Goal: Task Accomplishment & Management: Complete application form

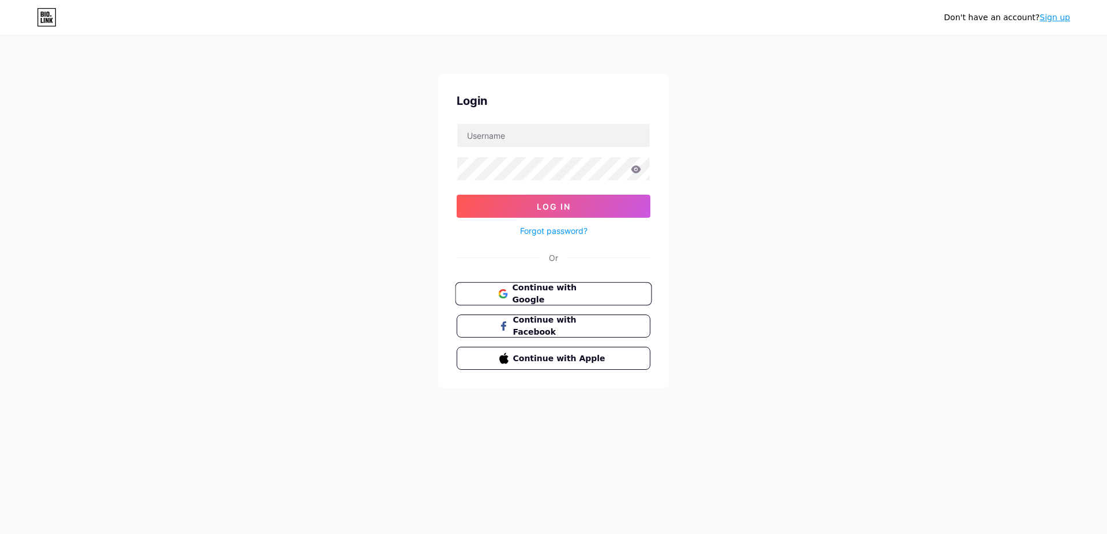
click at [519, 302] on button "Continue with Google" at bounding box center [553, 294] width 197 height 24
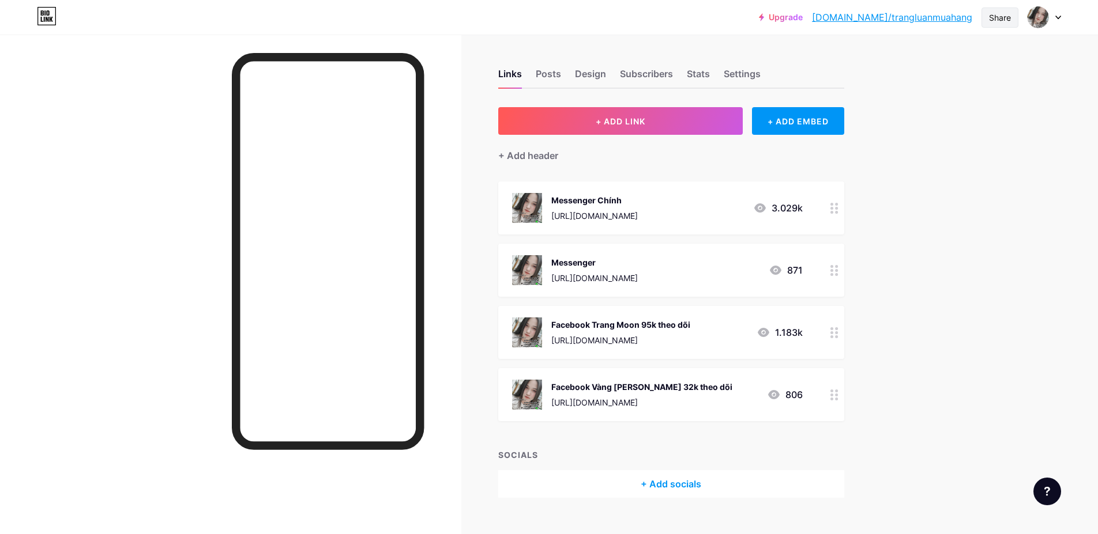
click at [990, 20] on div "Share" at bounding box center [1000, 18] width 22 height 12
click at [901, 20] on link "bio.link/trangluanmuahang" at bounding box center [892, 17] width 160 height 14
click at [548, 72] on div "Posts" at bounding box center [548, 77] width 25 height 21
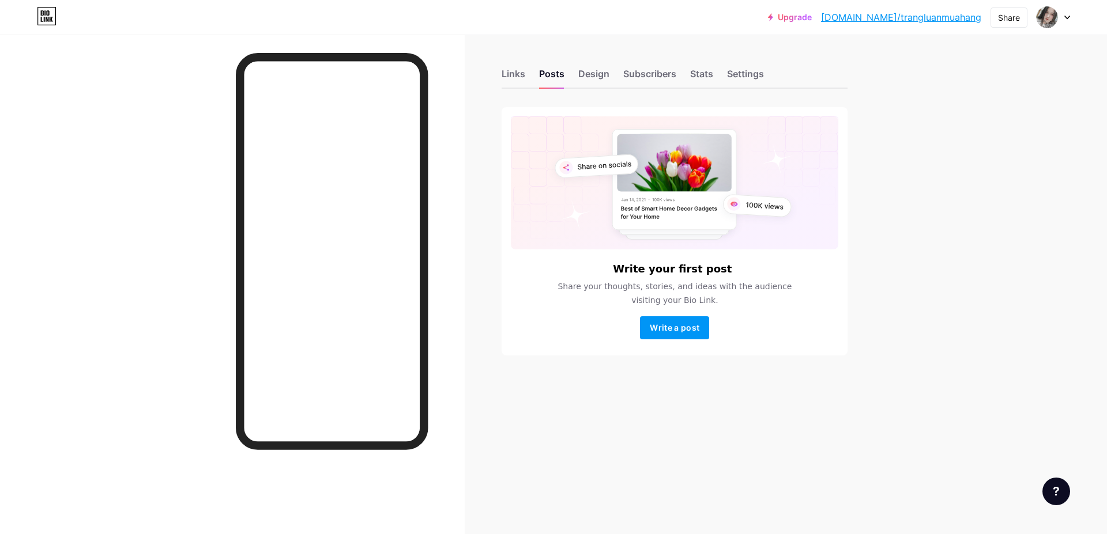
click at [526, 72] on div "Links Posts Design Subscribers Stats Settings" at bounding box center [675, 68] width 346 height 40
click at [519, 73] on div "Links" at bounding box center [514, 77] width 24 height 21
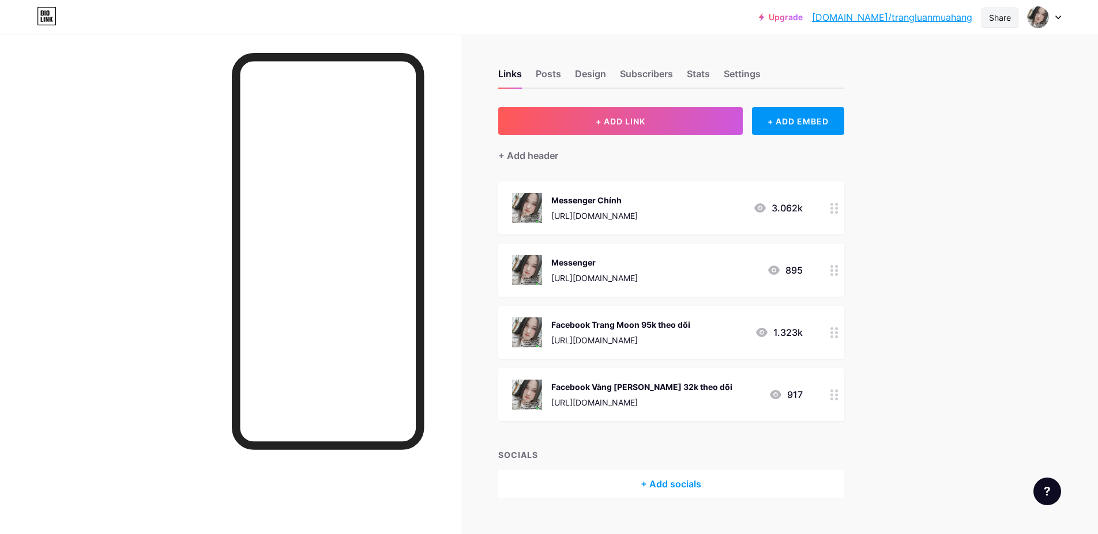
click at [992, 21] on div "Share" at bounding box center [1000, 18] width 22 height 12
click at [551, 74] on div "Posts" at bounding box center [548, 77] width 25 height 21
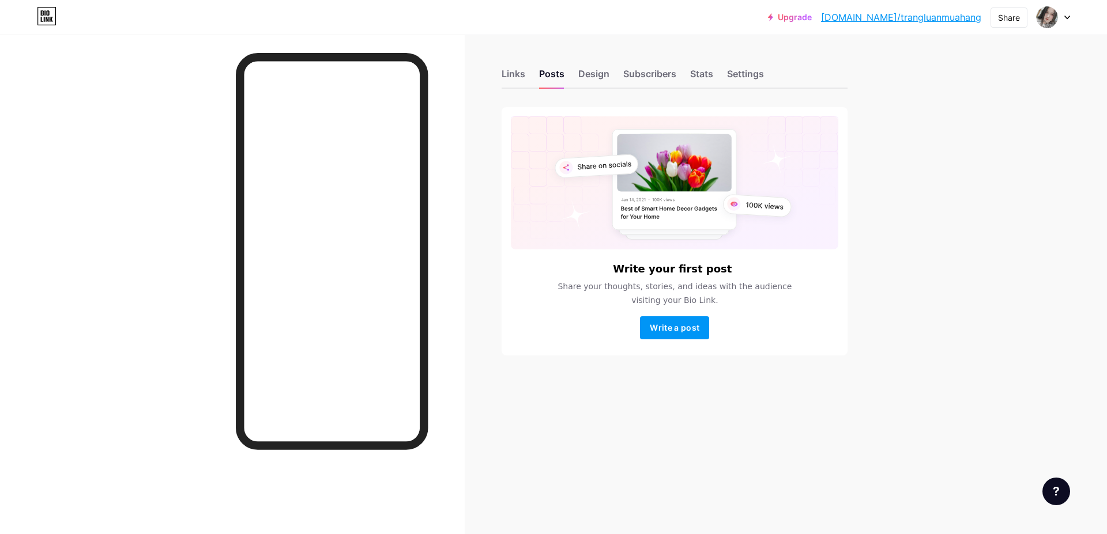
click at [526, 74] on div "Links Posts Design Subscribers Stats Settings" at bounding box center [675, 68] width 346 height 40
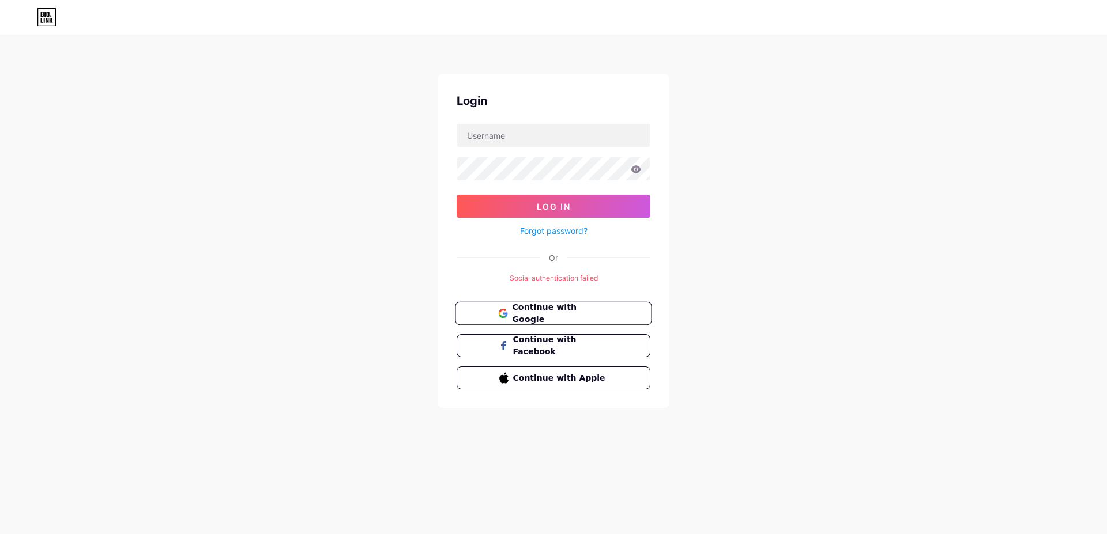
click at [554, 311] on span "Continue with Google" at bounding box center [560, 314] width 96 height 25
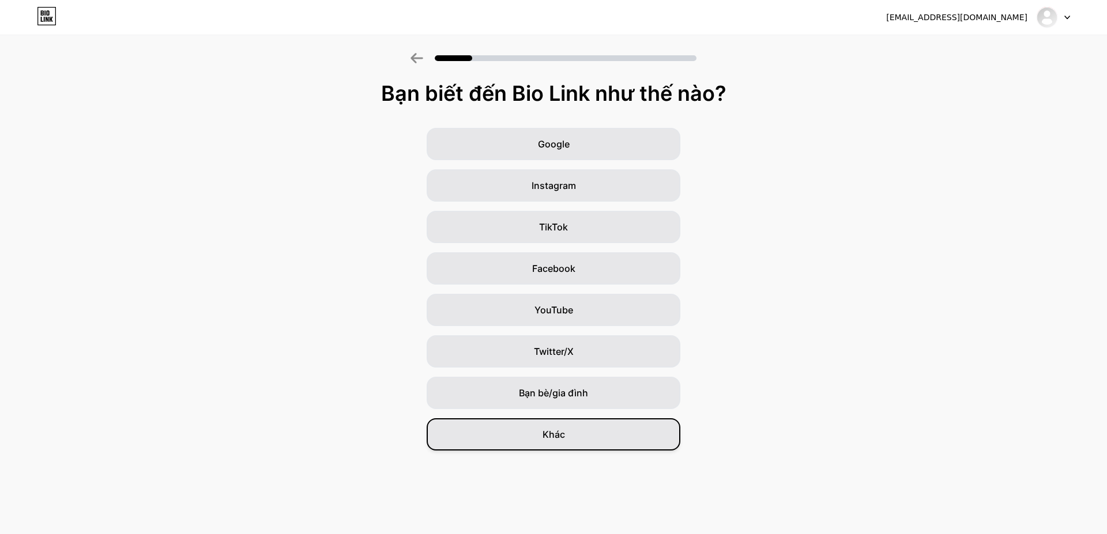
click at [559, 438] on font "Khác" at bounding box center [554, 435] width 22 height 12
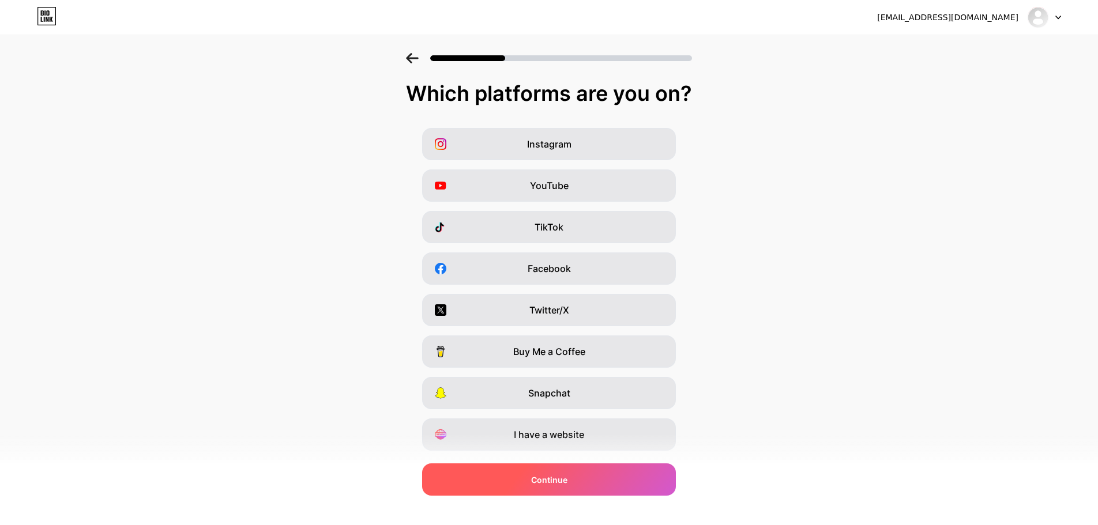
click at [559, 479] on span "Continue" at bounding box center [549, 480] width 36 height 12
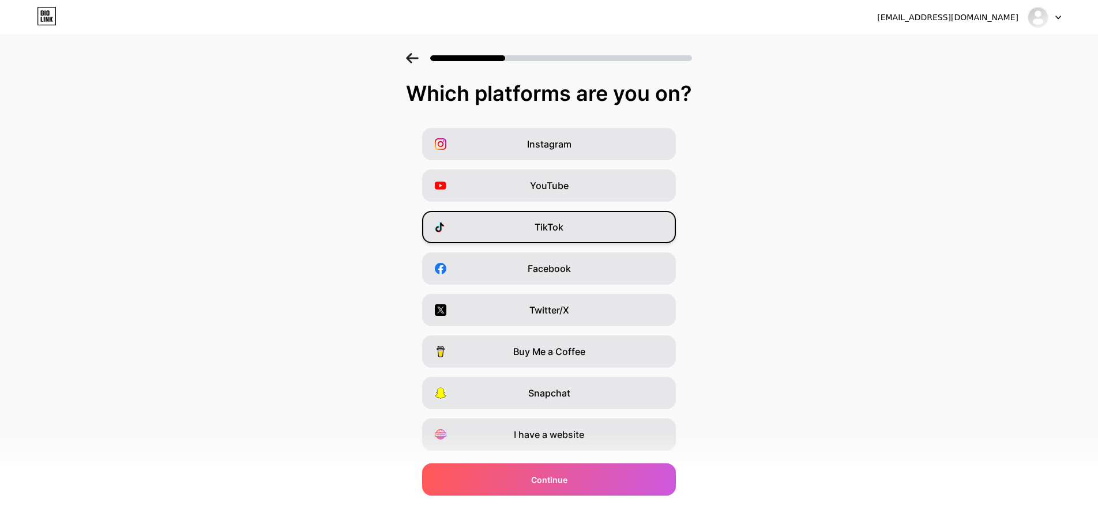
click at [553, 224] on span "TikTok" at bounding box center [548, 227] width 29 height 14
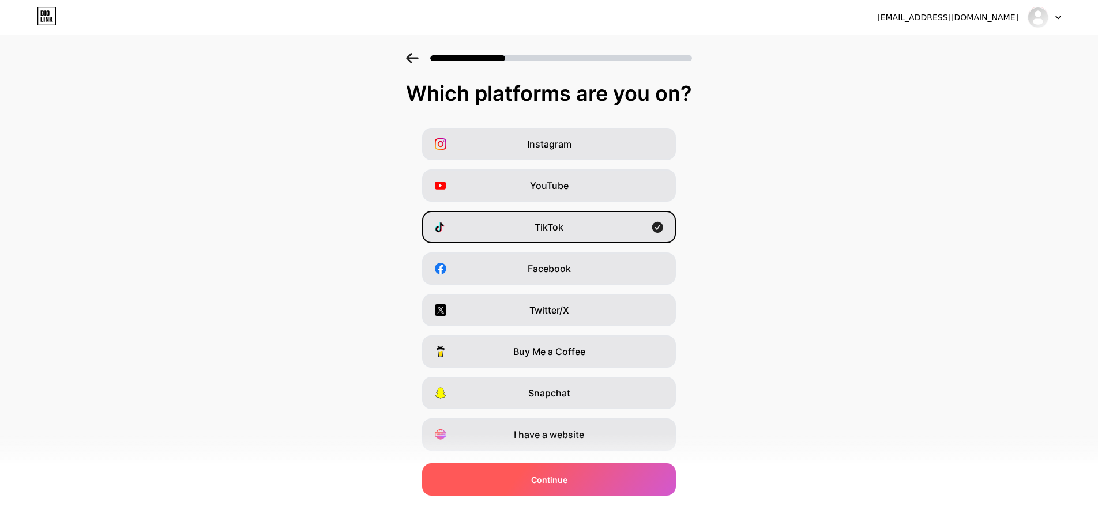
click at [587, 481] on div "Continue" at bounding box center [549, 480] width 254 height 32
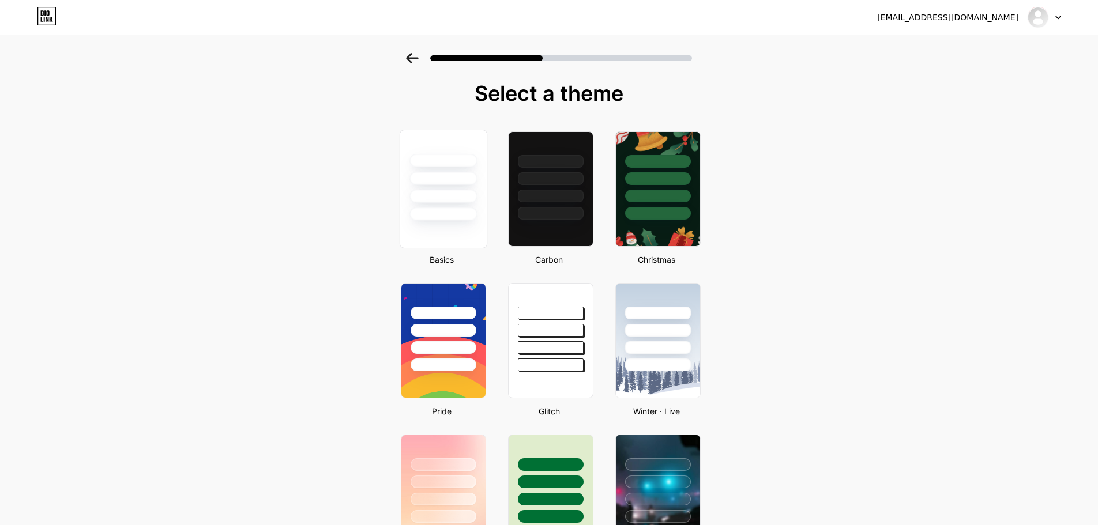
scroll to position [58, 0]
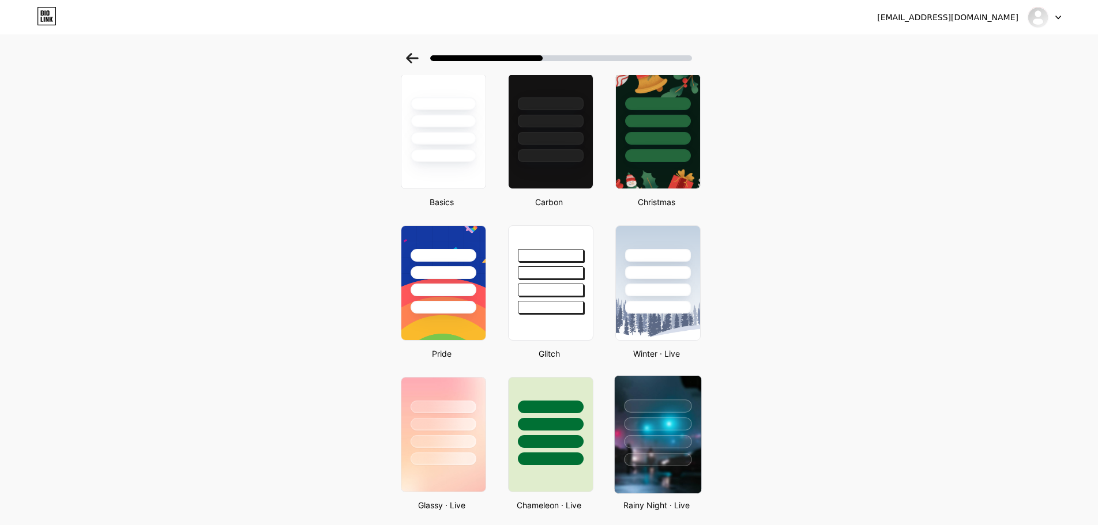
click at [653, 448] on div at bounding box center [657, 441] width 67 height 13
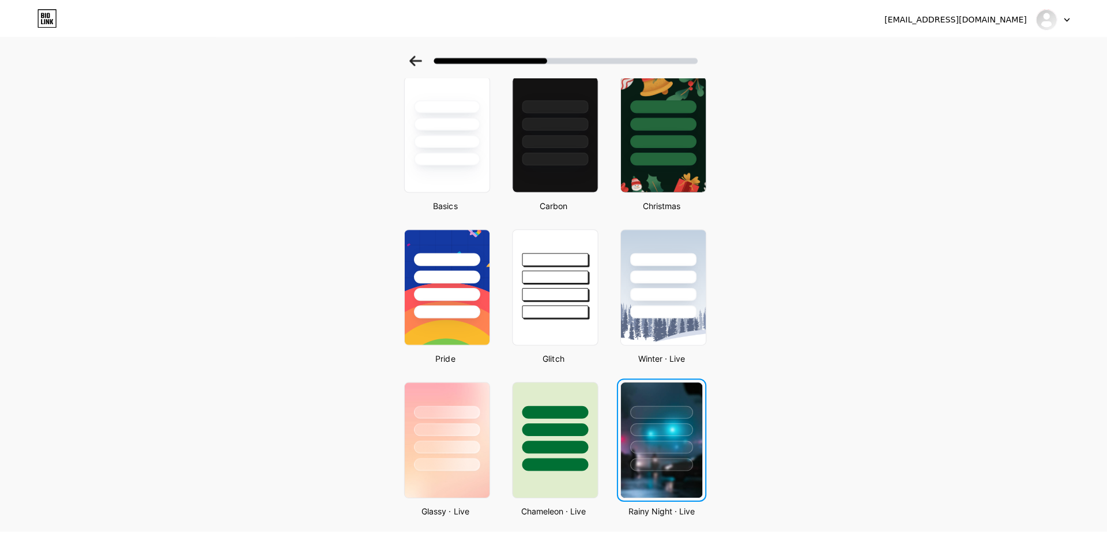
scroll to position [0, 0]
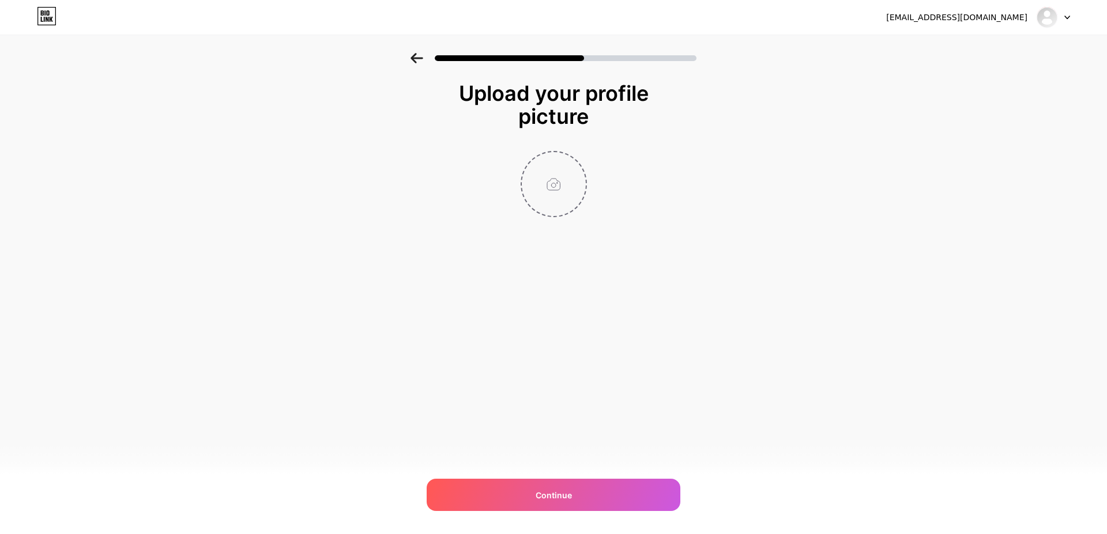
click at [544, 197] on input "file" at bounding box center [554, 184] width 64 height 64
type input "C:\fakepath\480960338_579962611698541_7599436114540907974_n.jpg"
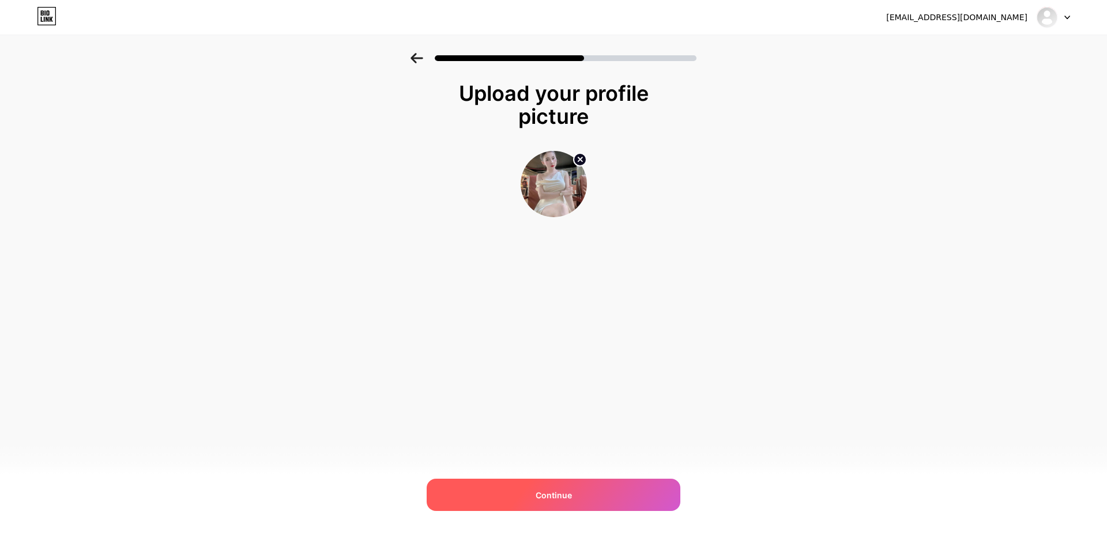
click at [549, 486] on div "Continue" at bounding box center [554, 495] width 254 height 32
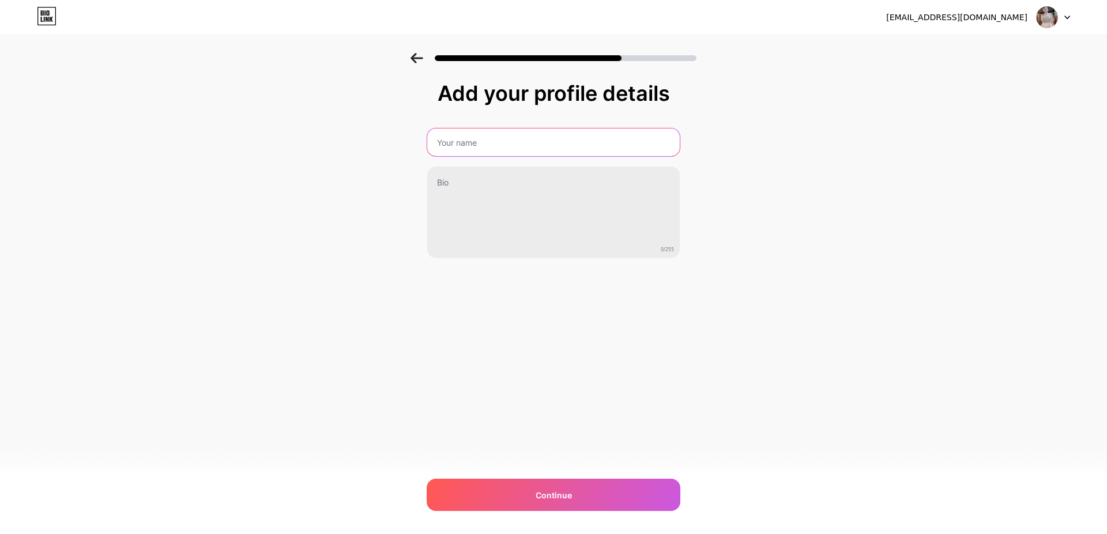
click at [480, 148] on input "text" at bounding box center [553, 143] width 253 height 28
type input "HILDA"
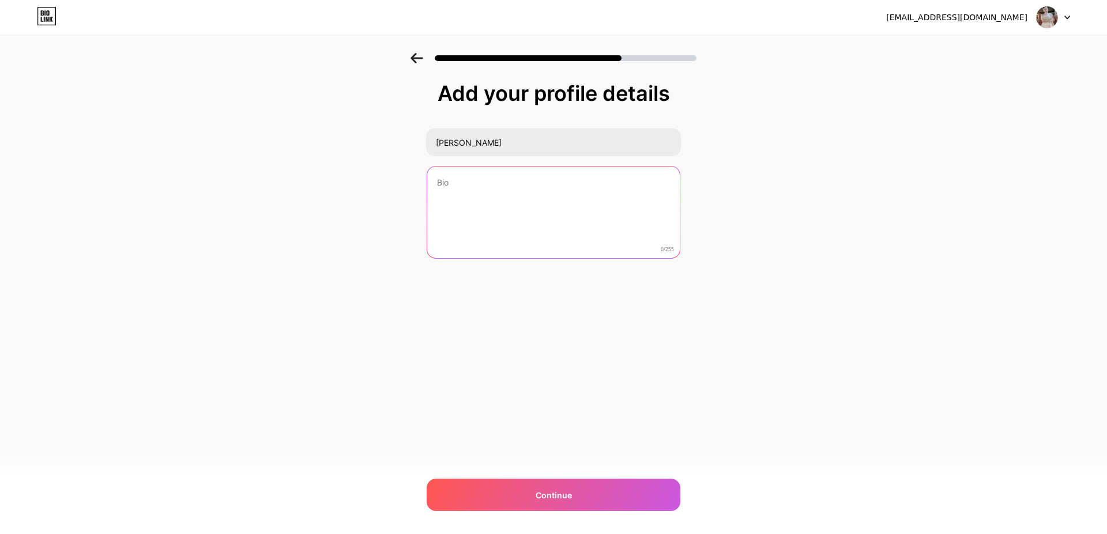
click at [477, 175] on textarea at bounding box center [553, 213] width 253 height 93
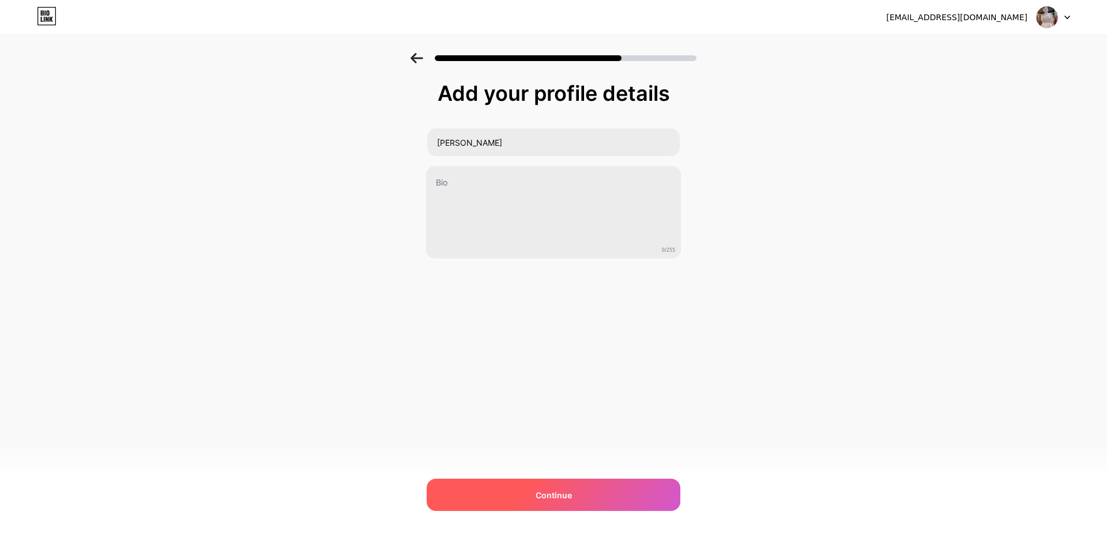
click at [564, 500] on span "Continue" at bounding box center [554, 495] width 36 height 12
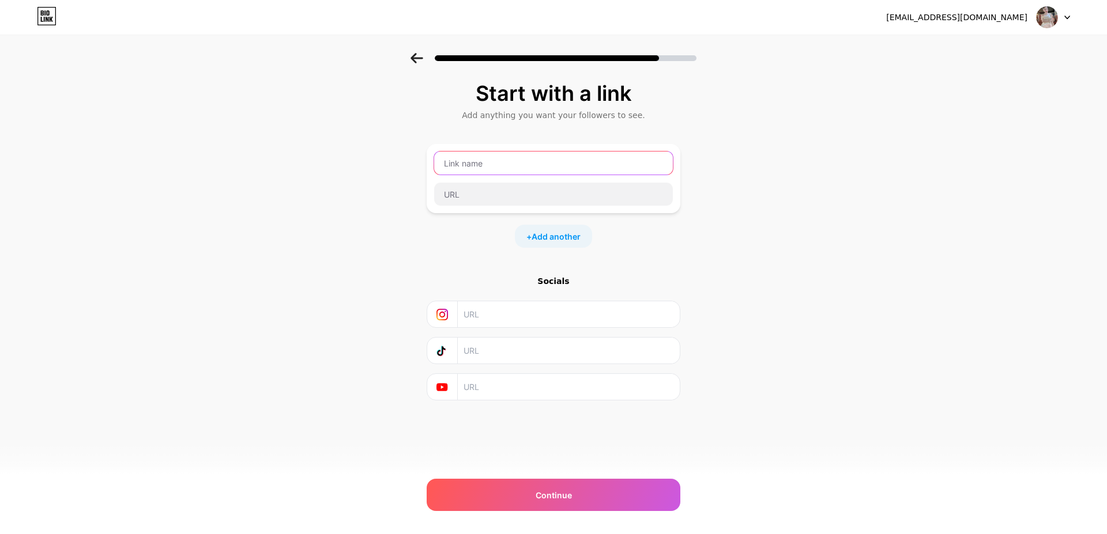
click at [462, 157] on input "text" at bounding box center [553, 163] width 239 height 23
click at [466, 197] on input "text" at bounding box center [553, 194] width 239 height 23
click at [471, 161] on input "text" at bounding box center [553, 163] width 239 height 23
type input "Sàn"
click at [492, 193] on input "text" at bounding box center [553, 194] width 239 height 23
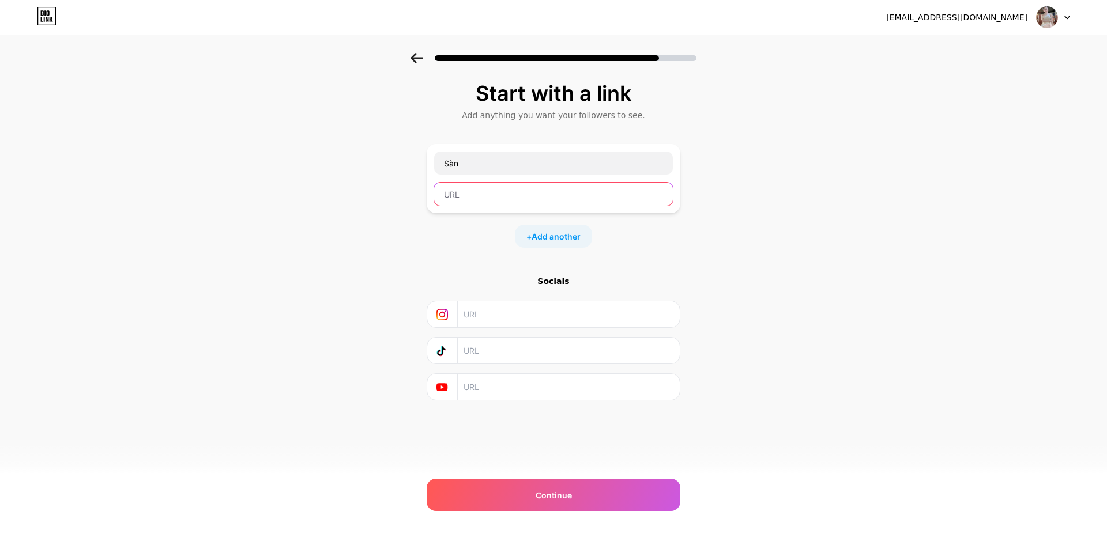
paste input "https://www.canva.com/design/DAE_gnJFRfk/ZKThP5hw5lTt5lrdAmrG7A/edit?utm_conten…"
type input "https://www.canva.com/design/DAE_gnJFRfk/ZKThP5hw5lTt5lrdAmrG7A/edit?utm_conten…"
click at [717, 239] on div "Start with a link Add anything you want your followers to see. Sàn https://www.…" at bounding box center [553, 255] width 1107 height 405
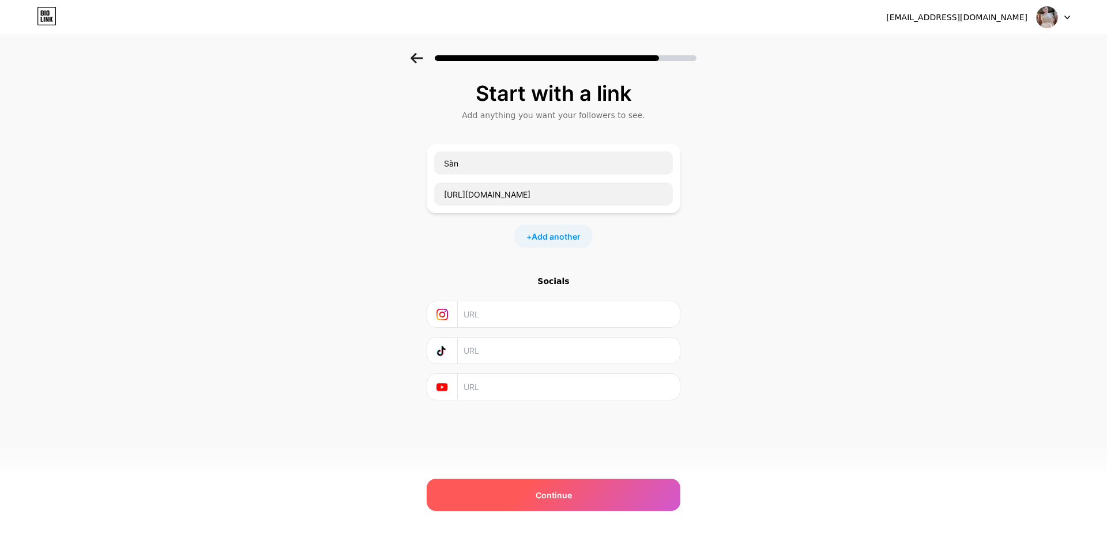
click at [582, 490] on div "Continue" at bounding box center [554, 495] width 254 height 32
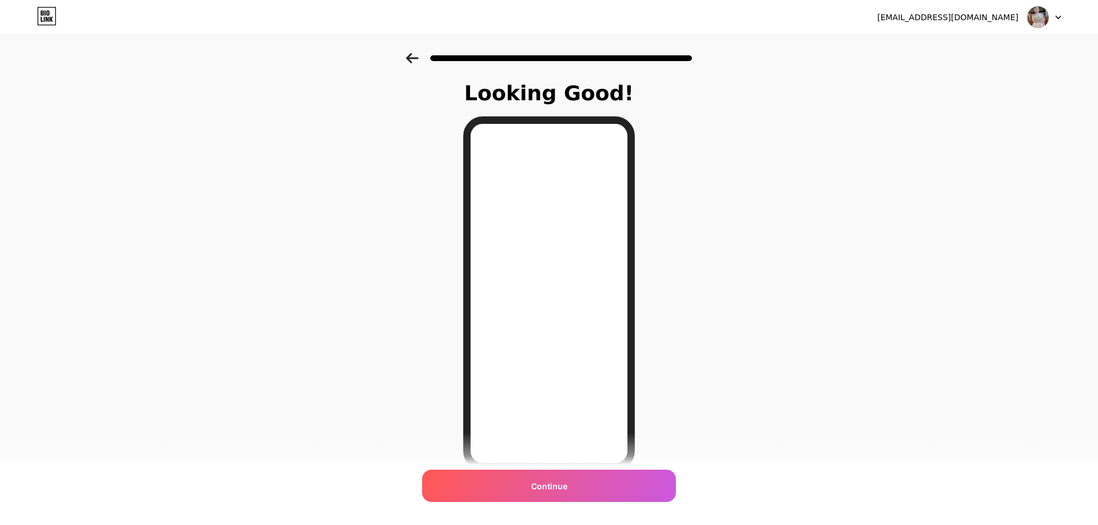
click at [565, 498] on div "Continue" at bounding box center [549, 486] width 254 height 32
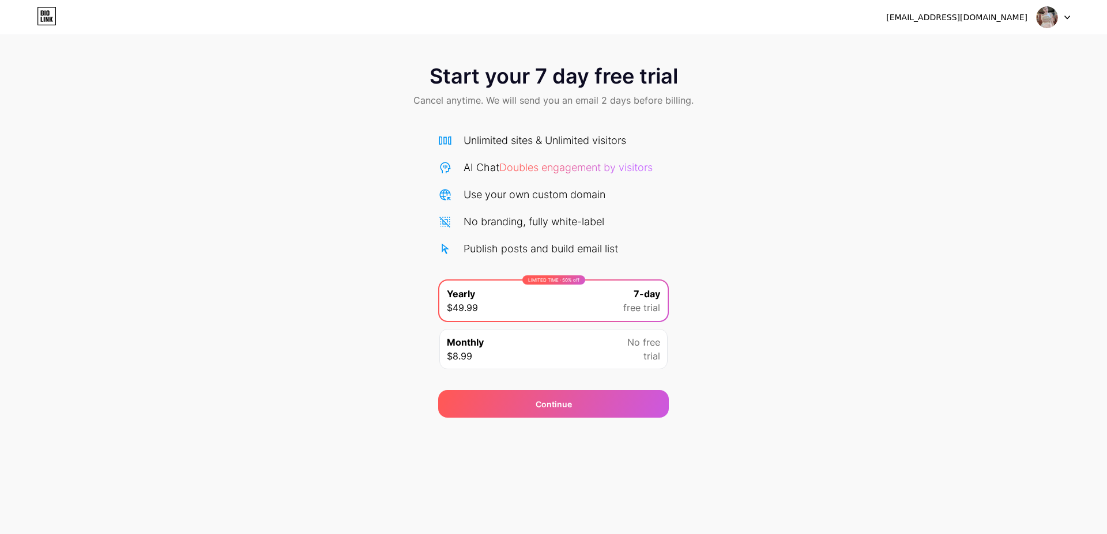
drag, startPoint x: 526, startPoint y: 238, endPoint x: 517, endPoint y: 318, distance: 81.2
click at [526, 237] on div "Unlimited sites & Unlimited visitors AI Chat Doubles engagement by visitors Use…" at bounding box center [553, 195] width 231 height 124
click at [497, 393] on div "Continue" at bounding box center [553, 404] width 231 height 28
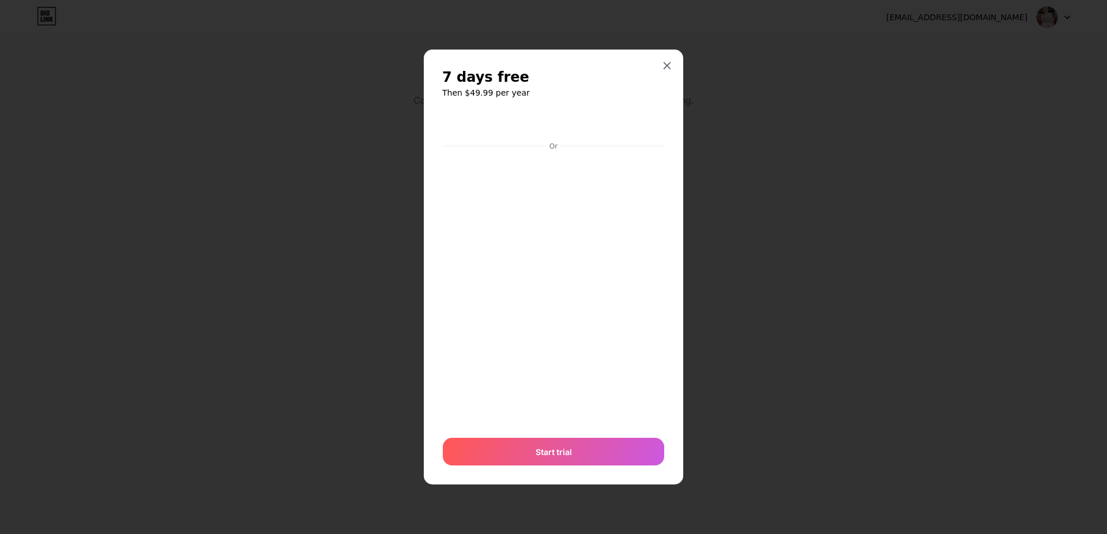
click at [671, 198] on div "7 days free Then $49.99 per year Or Start trial" at bounding box center [553, 267] width 259 height 435
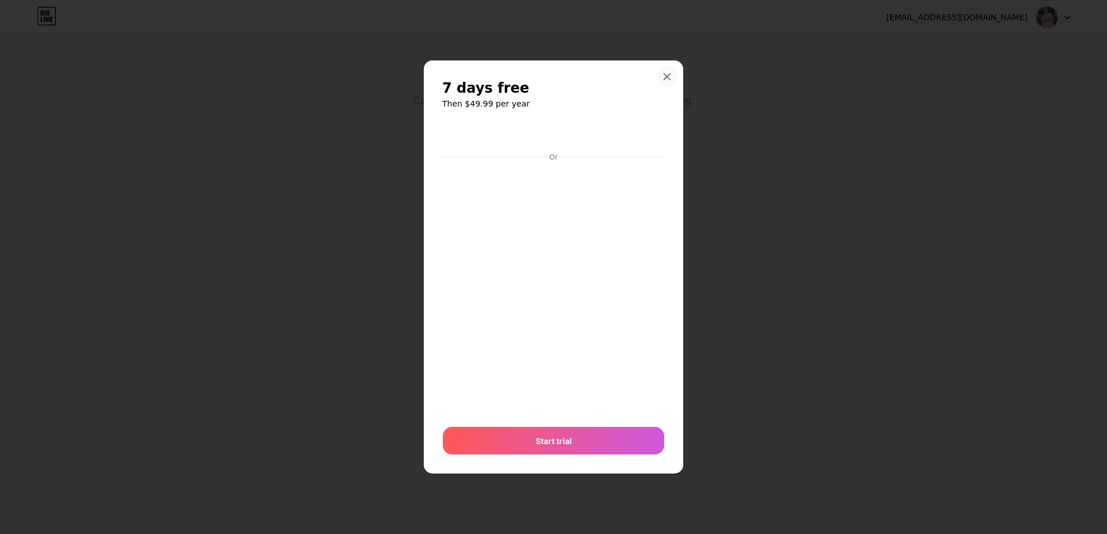
click at [667, 67] on div at bounding box center [667, 76] width 21 height 21
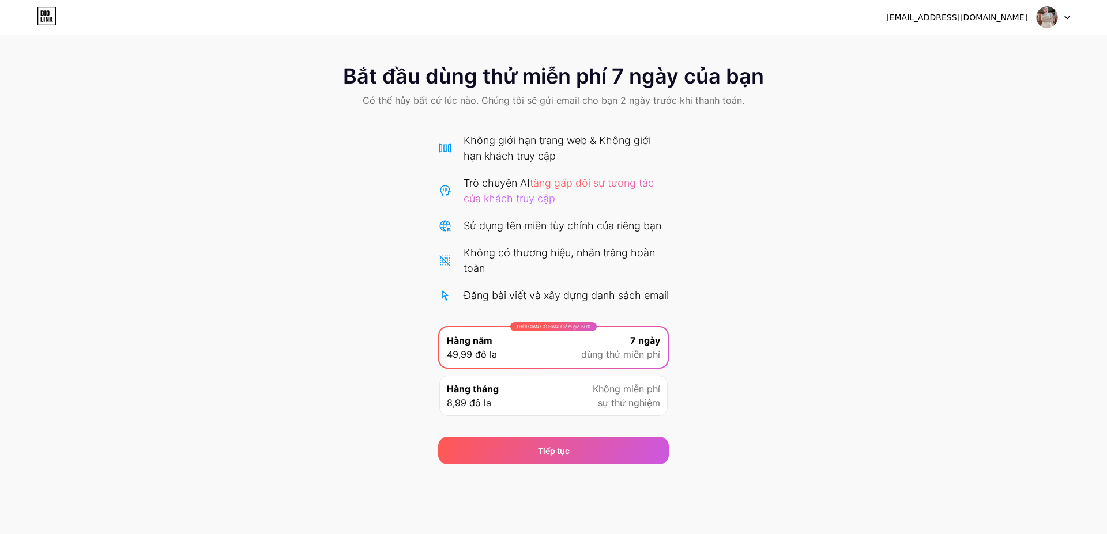
click at [1058, 20] on div at bounding box center [1053, 17] width 33 height 21
click at [958, 48] on font "Đăng xuất" at bounding box center [958, 47] width 40 height 10
